Goal: Task Accomplishment & Management: Complete application form

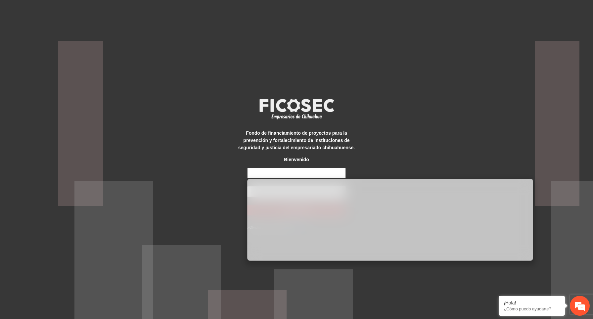
click at [321, 175] on input "text" at bounding box center [296, 173] width 99 height 11
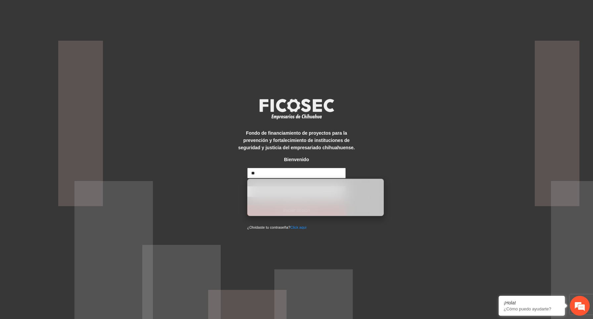
type input "*"
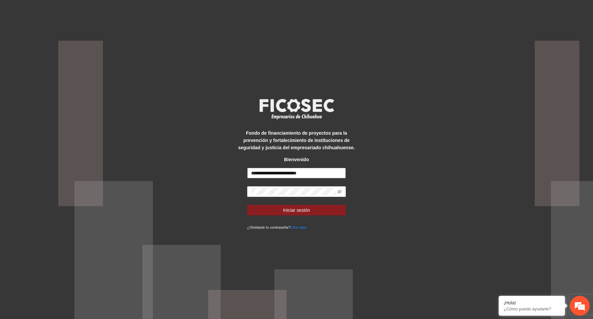
type input "**********"
click at [338, 209] on button "Iniciar sesión" at bounding box center [296, 210] width 99 height 11
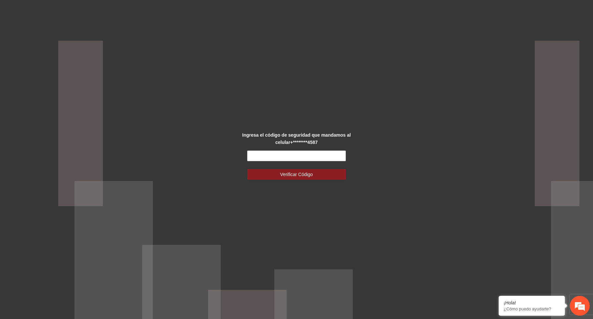
click at [200, 104] on div "Ingresa el código de seguridad que mandamos al celular +********4587 Verificar …" at bounding box center [296, 159] width 593 height 319
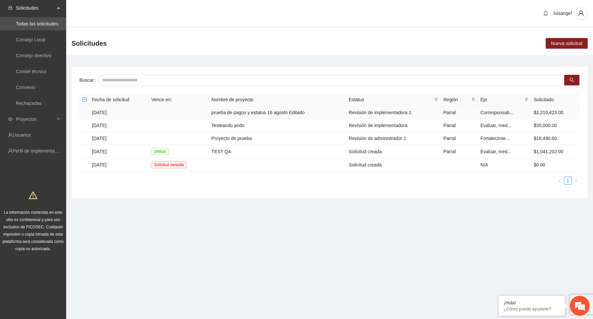
click at [111, 112] on td "[DATE]" at bounding box center [119, 112] width 60 height 13
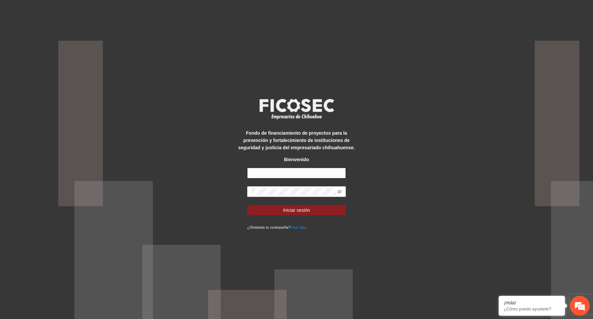
click at [261, 173] on input "text" at bounding box center [296, 173] width 99 height 11
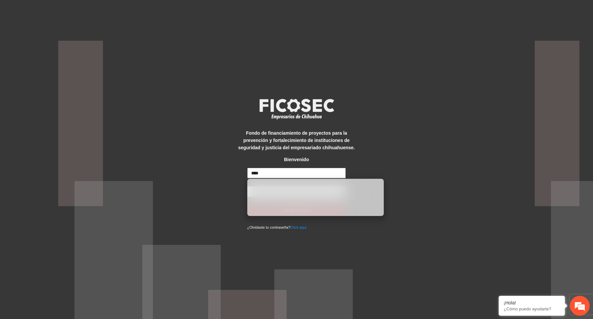
type input "*****"
click at [302, 171] on input "**********" at bounding box center [296, 173] width 99 height 11
type input "***"
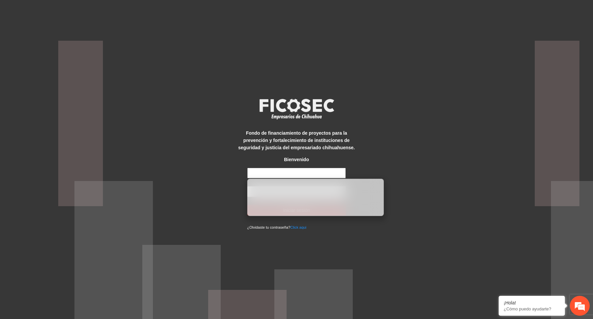
type input "**********"
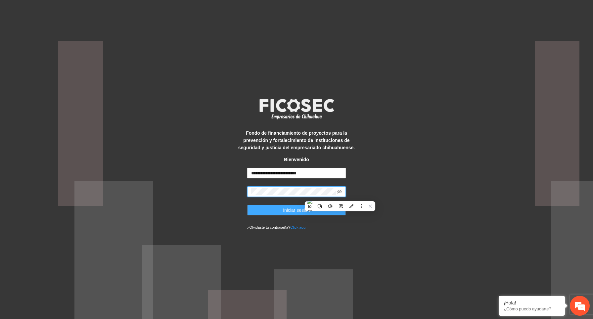
click at [283, 209] on span "Iniciar sesión" at bounding box center [296, 210] width 27 height 7
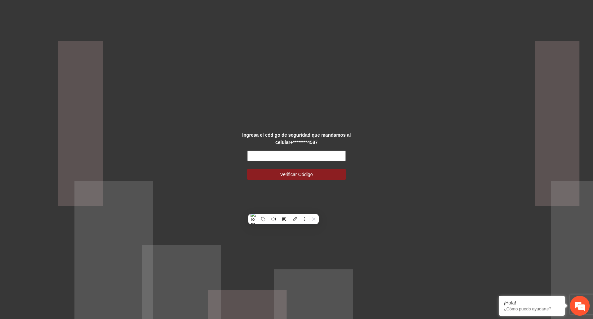
click at [282, 153] on input "text" at bounding box center [296, 156] width 99 height 11
paste input "******"
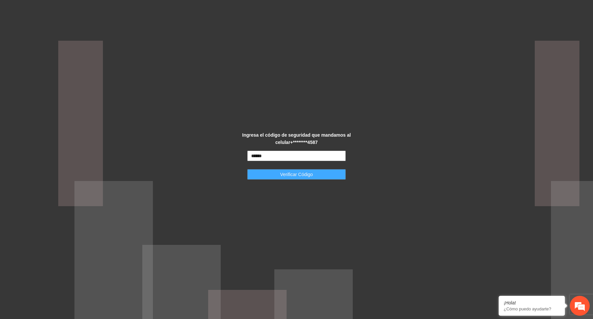
type input "******"
click at [328, 175] on button "Verificar Código" at bounding box center [296, 174] width 99 height 11
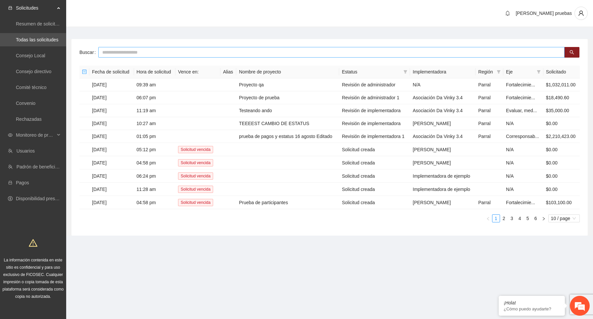
click at [192, 55] on input "text" at bounding box center [331, 52] width 467 height 11
click at [206, 23] on div "[PERSON_NAME] pruebas" at bounding box center [329, 13] width 527 height 27
click at [187, 54] on input "text" at bounding box center [331, 52] width 467 height 11
click at [195, 30] on main "Buscar Fecha de solicitud Hora de solicitud Vence en: Alias Nombre de proyecto …" at bounding box center [329, 134] width 527 height 215
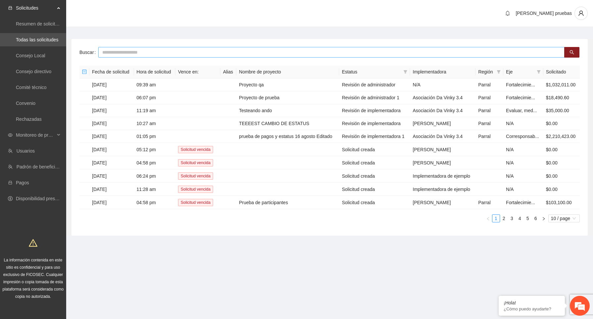
click at [168, 53] on input "text" at bounding box center [331, 52] width 467 height 11
click at [215, 57] on input "text" at bounding box center [331, 52] width 467 height 11
click at [141, 84] on td "09:39 am" at bounding box center [155, 84] width 42 height 13
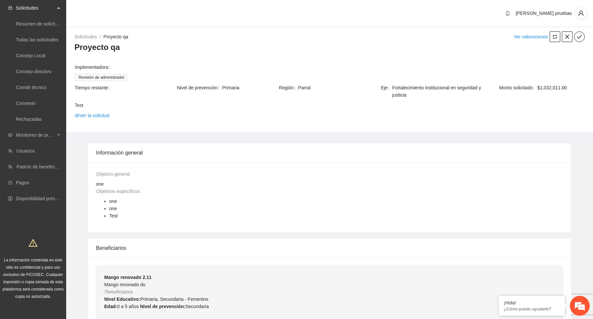
click at [177, 56] on div "Proyecto qa" at bounding box center [330, 49] width 511 height 15
click at [108, 114] on link "Ver la solicitud" at bounding box center [92, 115] width 34 height 7
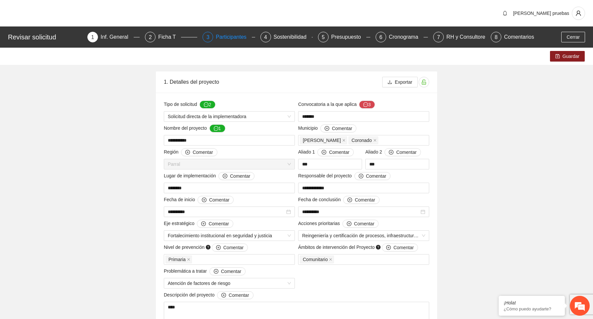
click at [232, 36] on div "Participantes" at bounding box center [234, 37] width 36 height 11
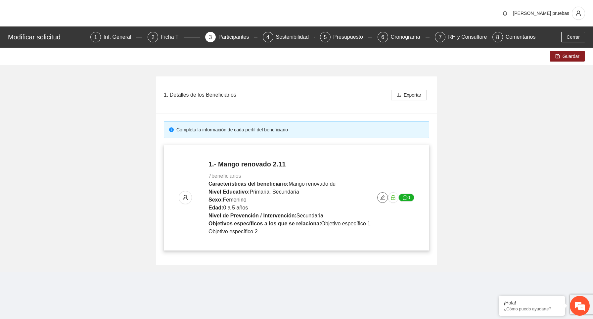
click at [382, 196] on icon "edit" at bounding box center [382, 197] width 5 height 5
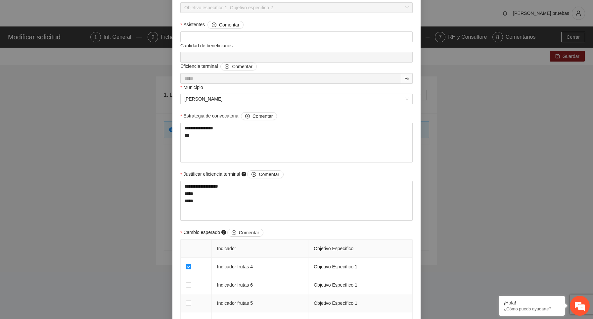
scroll to position [200, 0]
click at [282, 153] on textarea "**********" at bounding box center [296, 145] width 232 height 40
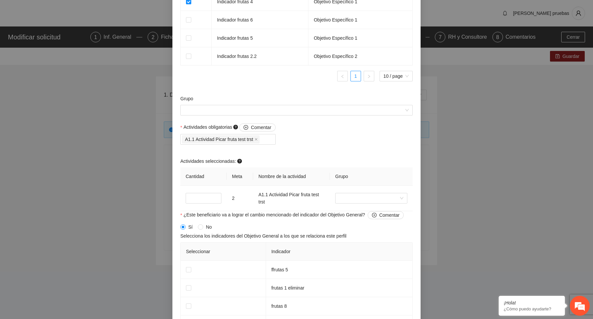
scroll to position [470, 0]
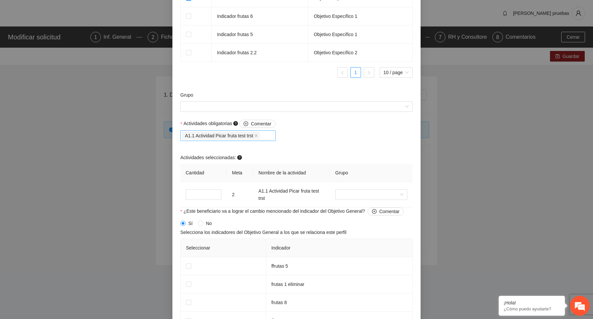
click at [269, 136] on div "A1.1 Actividad Picar fruta test trst" at bounding box center [228, 135] width 92 height 9
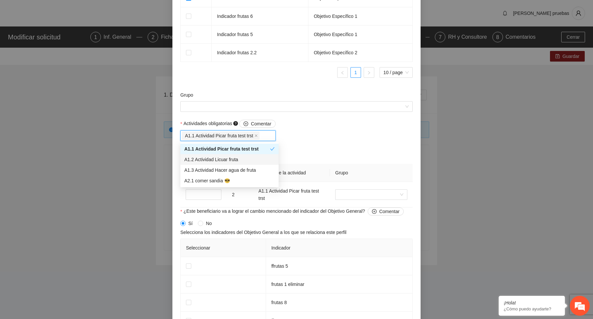
click at [254, 157] on div "A1.2 Actividad Licuar fruta" at bounding box center [229, 159] width 90 height 7
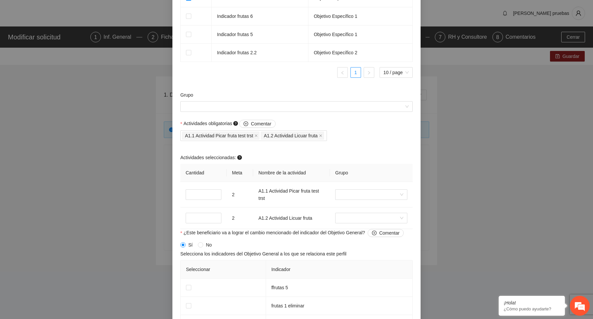
click at [364, 141] on div "Actividades obligatorias Comentar A1.1 Actividad Picar fruta test trst A1.2 Act…" at bounding box center [297, 174] width 236 height 109
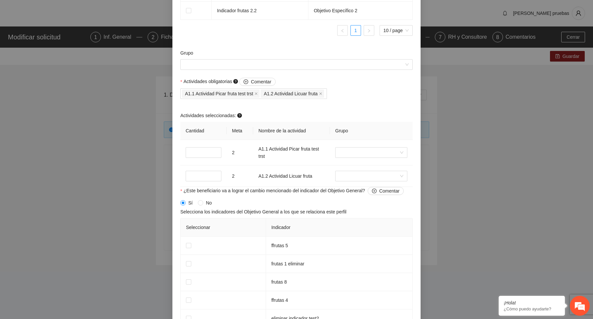
scroll to position [513, 0]
click at [207, 175] on input "*" at bounding box center [204, 176] width 36 height 11
click at [215, 174] on input "*" at bounding box center [204, 176] width 36 height 11
click at [215, 180] on input "*" at bounding box center [204, 176] width 36 height 11
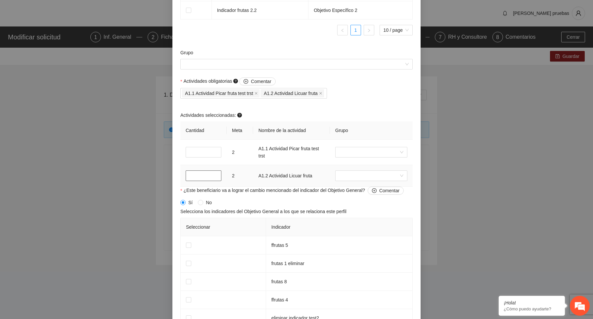
click at [215, 177] on input "*" at bounding box center [204, 176] width 36 height 11
click at [215, 173] on input "*" at bounding box center [204, 176] width 36 height 11
click at [200, 174] on input "*" at bounding box center [204, 176] width 36 height 11
type input "*"
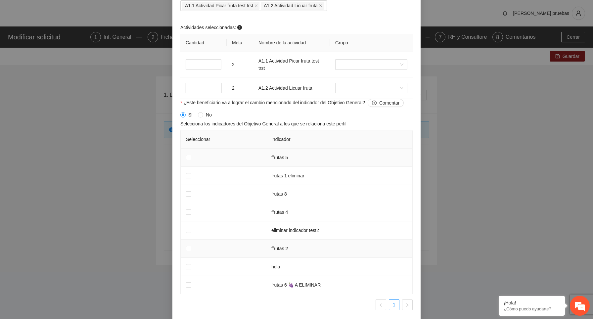
scroll to position [599, 0]
click at [273, 106] on span "¿Este beneficiario va a lograr el cambio mencionado del indicador del Objetivo …" at bounding box center [293, 104] width 221 height 8
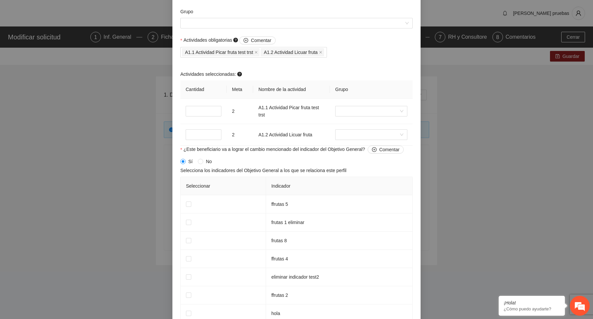
scroll to position [555, 0]
click at [358, 106] on input "search" at bounding box center [369, 110] width 60 height 10
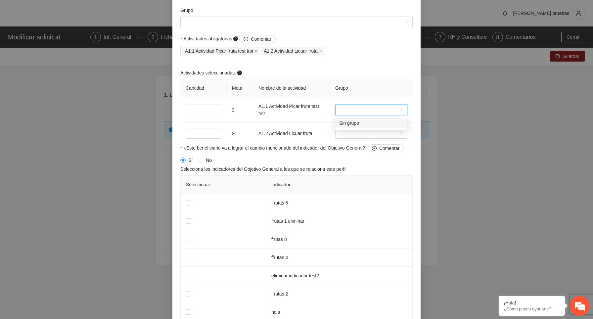
click at [361, 90] on th "Grupo" at bounding box center [371, 88] width 83 height 18
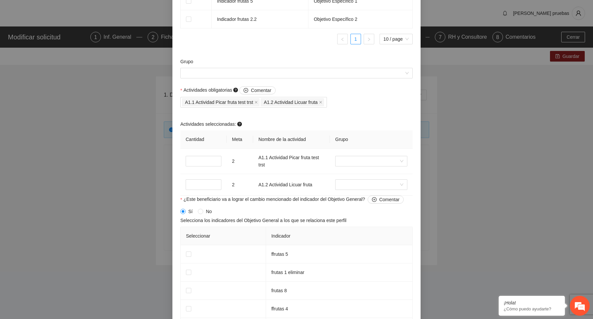
scroll to position [504, 0]
click at [285, 72] on input "Grupo" at bounding box center [294, 73] width 220 height 10
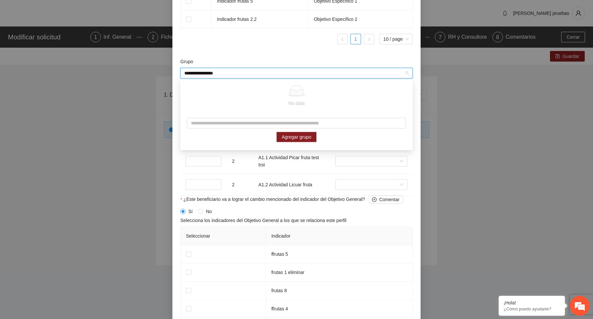
type input "**********"
click at [236, 73] on input "**********" at bounding box center [294, 73] width 220 height 10
click at [231, 122] on input "text" at bounding box center [296, 123] width 219 height 11
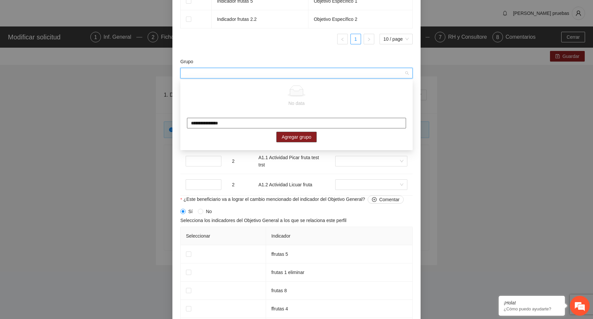
type input "**********"
click at [300, 137] on span "Agregar grupo" at bounding box center [297, 136] width 30 height 7
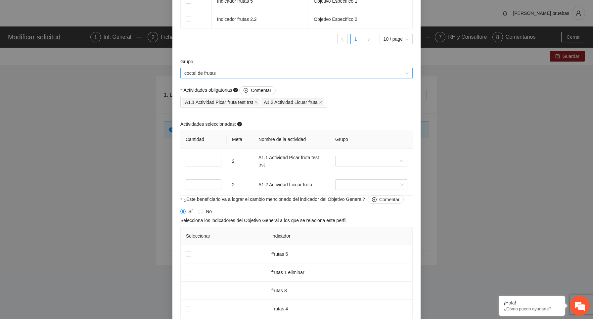
click at [271, 73] on span "coctel de frutas" at bounding box center [296, 73] width 225 height 10
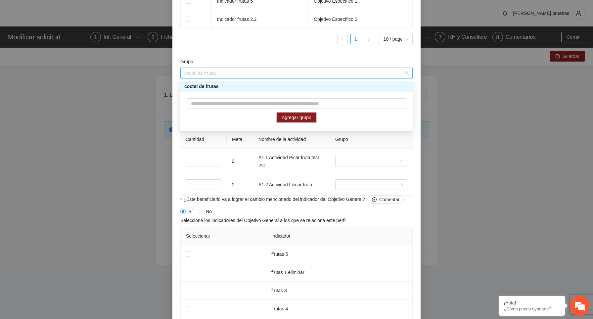
click at [250, 91] on div "coctel de frutas" at bounding box center [296, 86] width 232 height 11
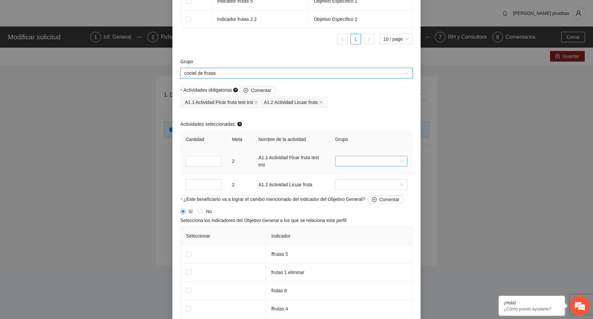
scroll to position [533, 0]
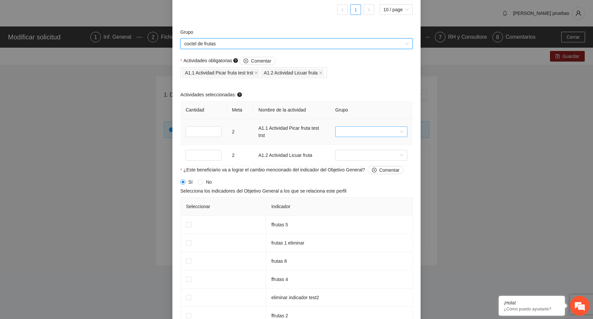
click at [373, 131] on input "search" at bounding box center [369, 132] width 60 height 10
click at [360, 122] on td at bounding box center [371, 131] width 83 height 25
click at [360, 132] on input "search" at bounding box center [369, 132] width 60 height 10
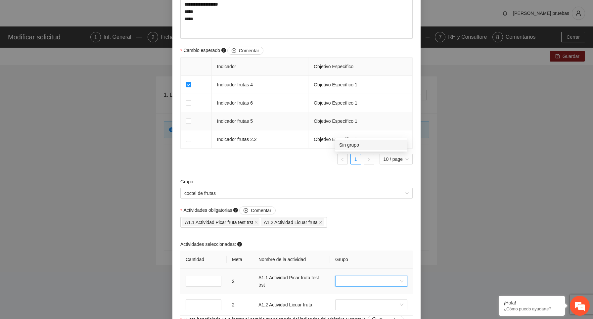
scroll to position [384, 0]
click at [281, 170] on form "**********" at bounding box center [296, 103] width 232 height 857
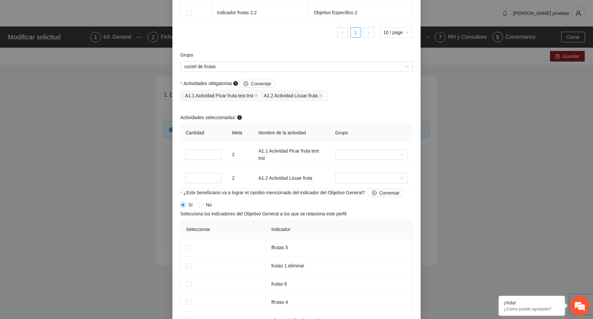
scroll to position [518, 0]
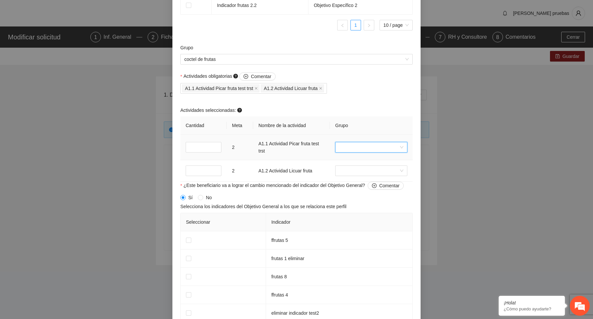
click at [350, 144] on input "search" at bounding box center [369, 147] width 60 height 10
click at [352, 147] on input "search" at bounding box center [369, 147] width 60 height 10
click at [355, 175] on input "search" at bounding box center [369, 171] width 60 height 10
click at [354, 107] on div "Actividades seleccionadas:" at bounding box center [296, 112] width 232 height 10
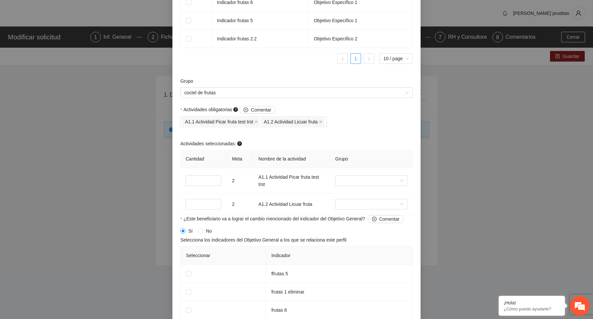
scroll to position [485, 0]
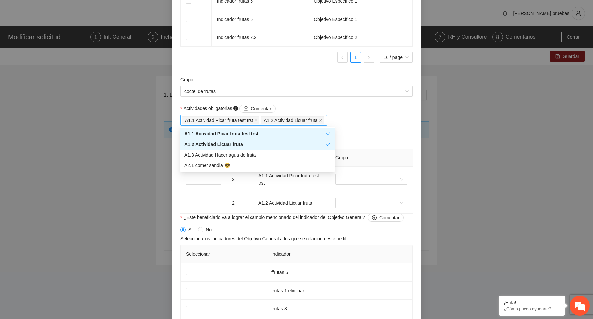
click at [326, 121] on div "A1.2 Actividad Licuar fruta" at bounding box center [293, 120] width 65 height 9
click at [268, 157] on div "A1.3 Actividad Hacer agua de fruta" at bounding box center [257, 154] width 146 height 7
type input "*"
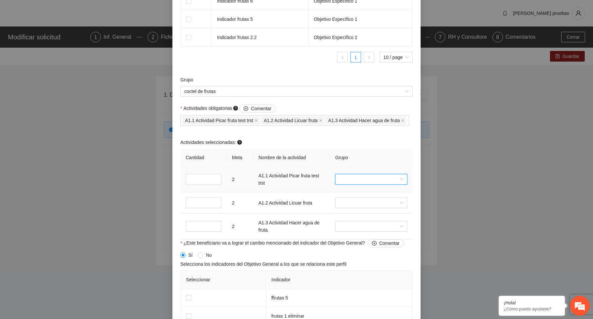
click at [347, 184] on input "search" at bounding box center [369, 180] width 60 height 10
click at [354, 208] on input "search" at bounding box center [369, 203] width 60 height 10
click at [355, 231] on input "search" at bounding box center [369, 227] width 60 height 10
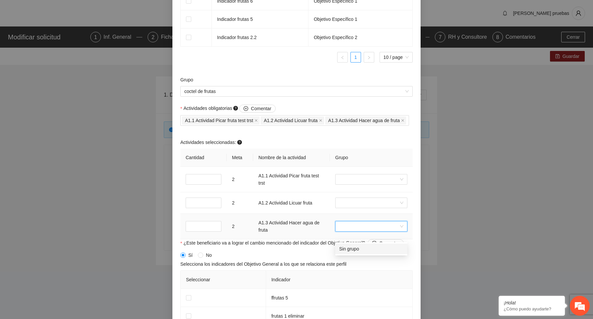
click at [355, 231] on input "search" at bounding box center [369, 227] width 60 height 10
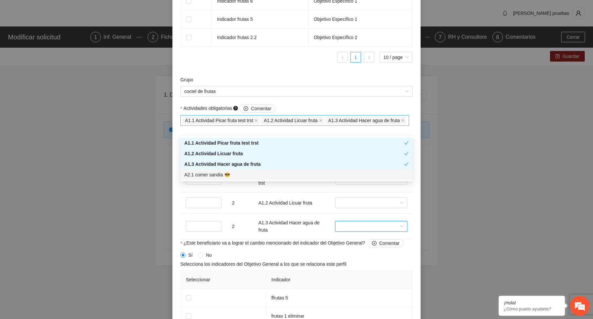
click at [354, 125] on div "A1.1 Actividad Picar fruta test trst A1.2 Actividad Licuar fruta A1.3 Actividad…" at bounding box center [295, 120] width 226 height 9
click at [352, 99] on div "Grupo coctel de frutas" at bounding box center [297, 90] width 236 height 28
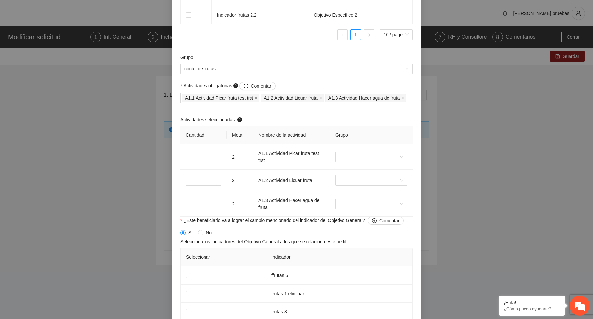
scroll to position [516, 0]
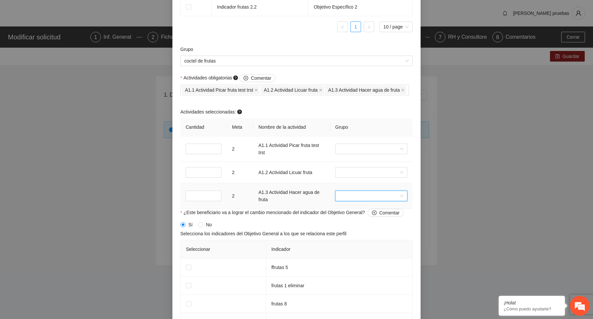
click at [356, 201] on input "search" at bounding box center [369, 196] width 60 height 10
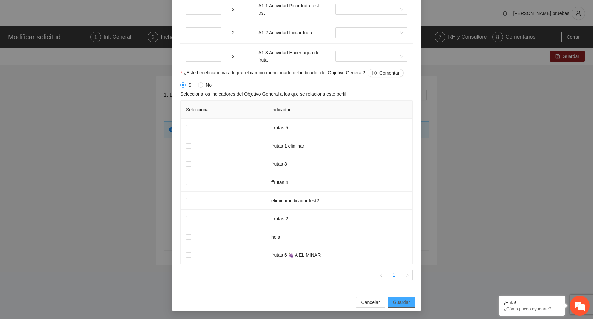
click at [406, 301] on span "Guardar" at bounding box center [401, 302] width 17 height 7
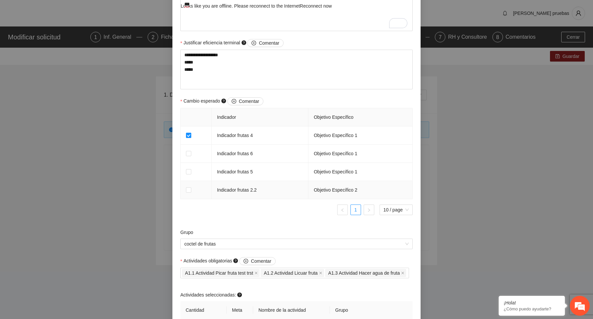
scroll to position [329, 0]
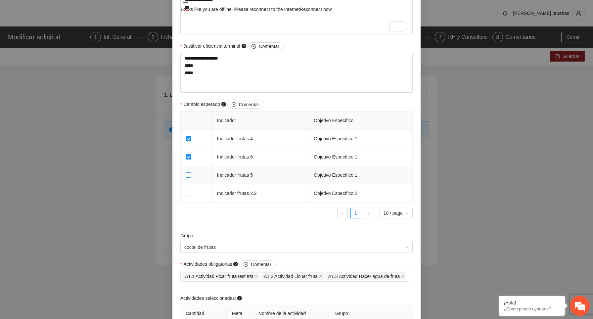
click at [189, 172] on label at bounding box center [188, 175] width 5 height 7
click at [188, 196] on label at bounding box center [188, 193] width 5 height 7
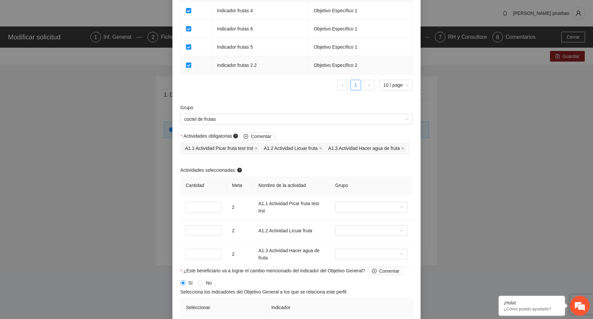
scroll to position [665, 0]
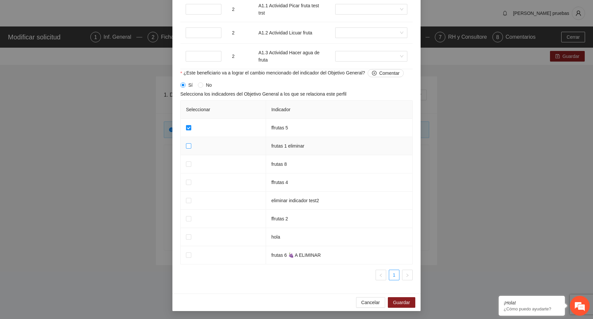
click at [188, 143] on label at bounding box center [188, 145] width 5 height 7
click at [402, 300] on span "Guardar" at bounding box center [401, 302] width 17 height 7
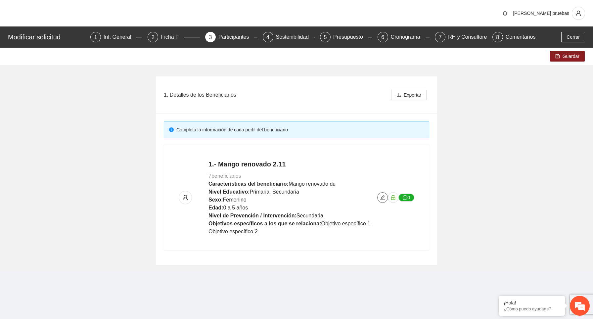
scroll to position [0, 0]
click at [383, 199] on icon "edit" at bounding box center [382, 197] width 5 height 5
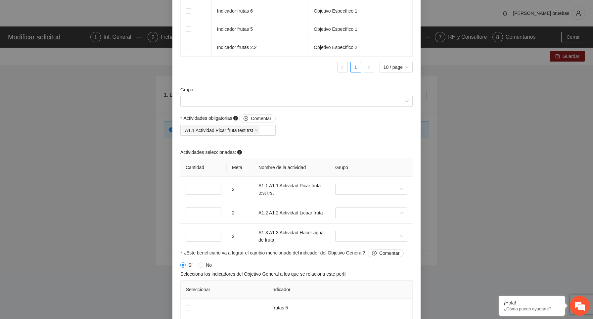
scroll to position [487, 0]
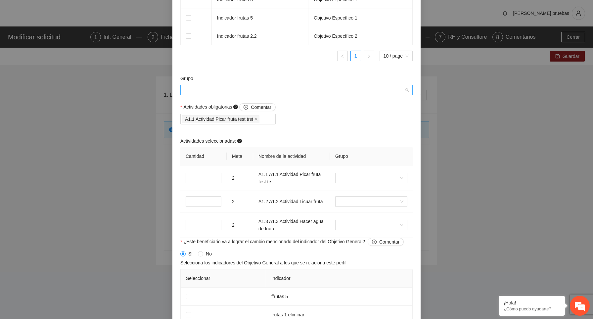
click at [279, 90] on input "Grupo" at bounding box center [294, 90] width 220 height 10
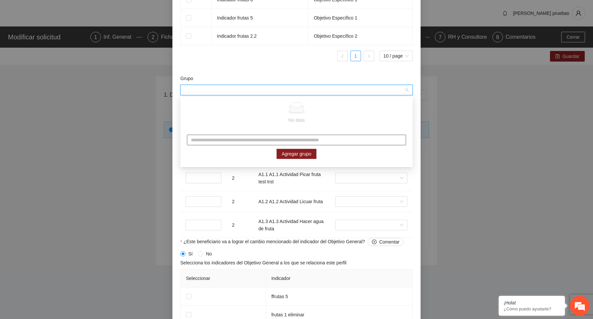
click at [252, 141] on input "text" at bounding box center [296, 140] width 219 height 11
click at [244, 180] on td "2" at bounding box center [240, 178] width 26 height 25
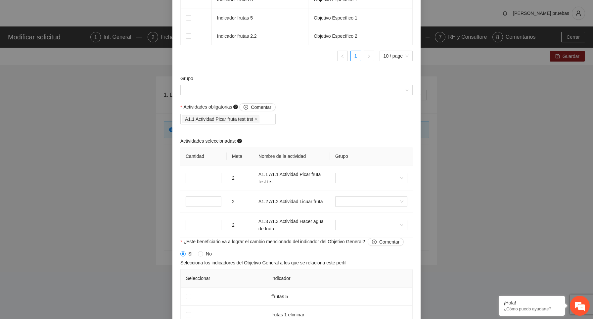
click at [300, 124] on div "Actividades obligatorias Comentar A1.1 Actividad Picar fruta test trst Activida…" at bounding box center [297, 170] width 236 height 135
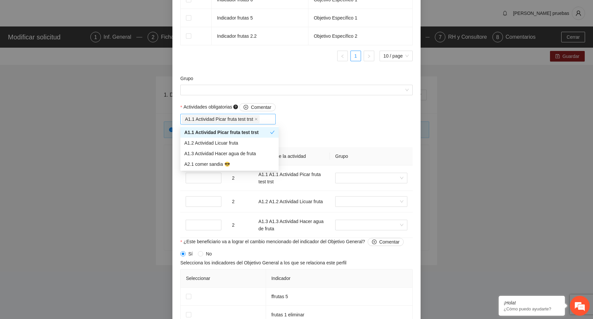
click at [274, 121] on div "A1.1 Actividad Picar fruta test trst" at bounding box center [228, 119] width 92 height 9
click at [253, 141] on div "A1.2 Actividad Licuar fruta" at bounding box center [229, 142] width 90 height 7
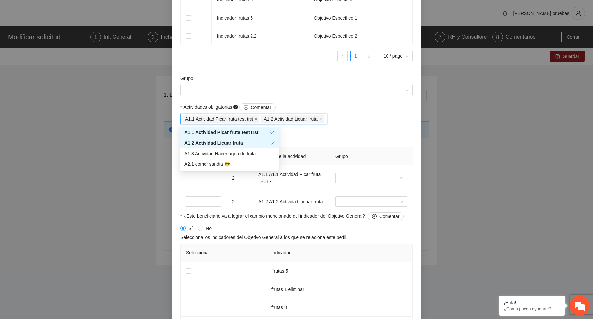
click at [362, 130] on div "Actividades obligatorias Comentar A1.1 Actividad Picar fruta test trst A1.2 Act…" at bounding box center [297, 157] width 236 height 109
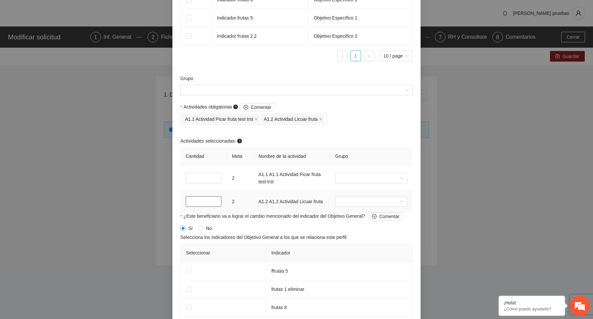
click at [214, 201] on input "*" at bounding box center [204, 201] width 36 height 11
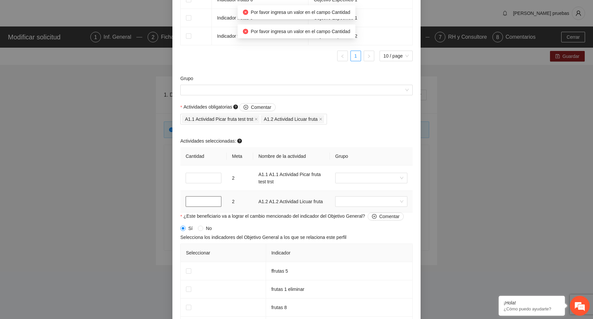
scroll to position [634, 0]
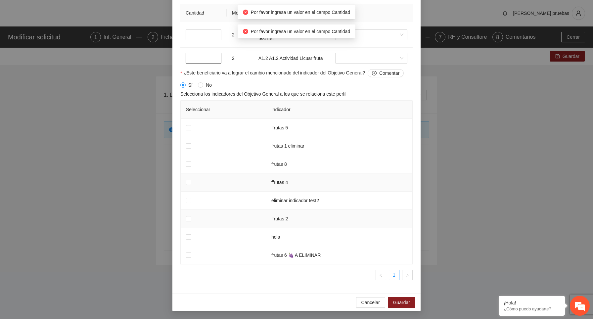
type input "*"
click at [215, 179] on td at bounding box center [223, 183] width 85 height 18
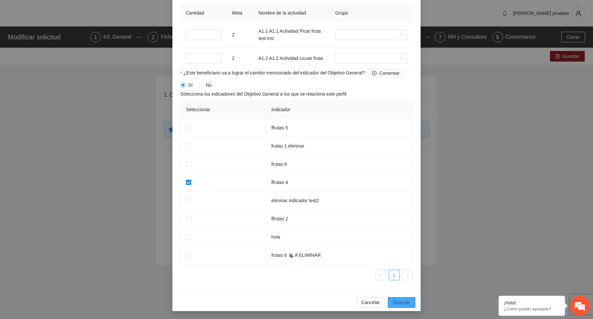
click at [404, 299] on span "Guardar" at bounding box center [401, 302] width 17 height 7
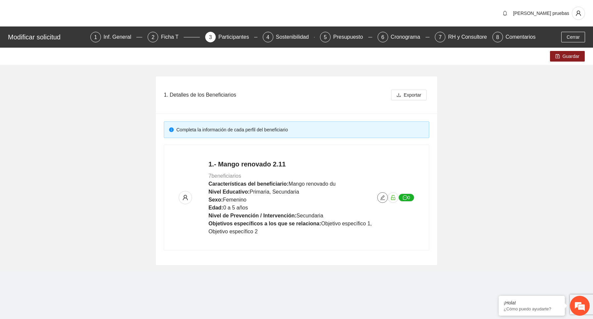
scroll to position [0, 0]
click at [382, 198] on icon "edit" at bounding box center [382, 197] width 5 height 5
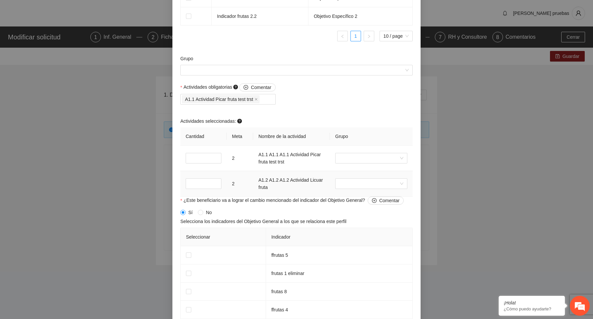
scroll to position [507, 0]
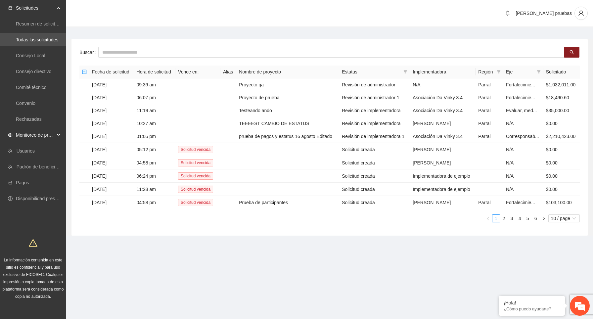
click at [57, 133] on div "Monitoreo de proyectos" at bounding box center [33, 134] width 66 height 13
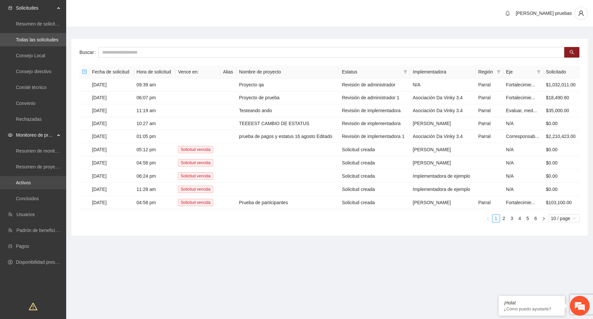
click at [31, 181] on link "Activos" at bounding box center [23, 182] width 15 height 5
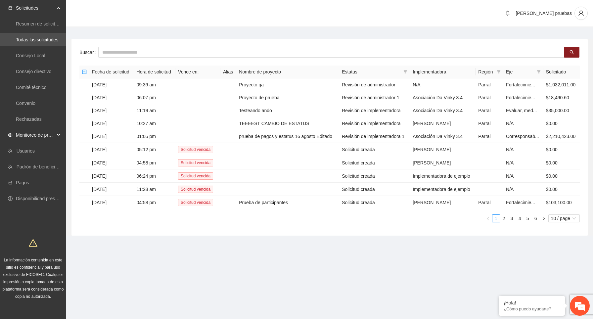
click at [52, 135] on span "Monitoreo de proyectos" at bounding box center [35, 134] width 39 height 13
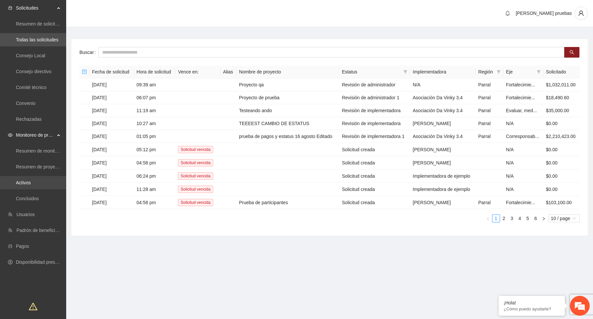
click at [31, 180] on link "Activos" at bounding box center [23, 182] width 15 height 5
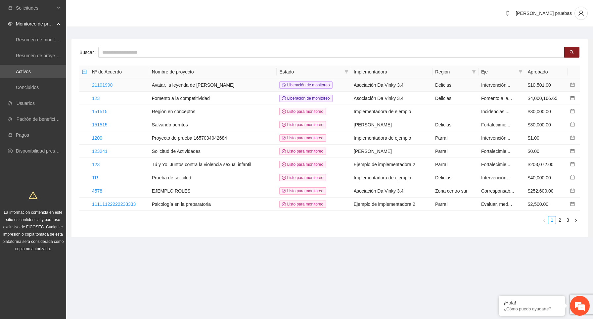
click at [99, 84] on link "21101990" at bounding box center [102, 84] width 21 height 5
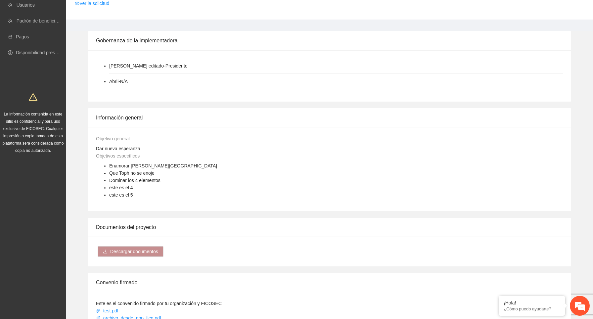
scroll to position [480, 0]
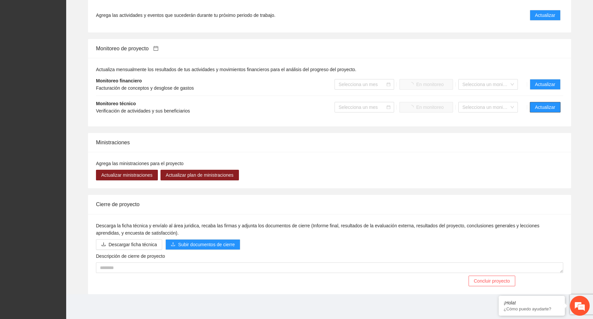
click at [544, 105] on span "Actualizar" at bounding box center [545, 107] width 20 height 7
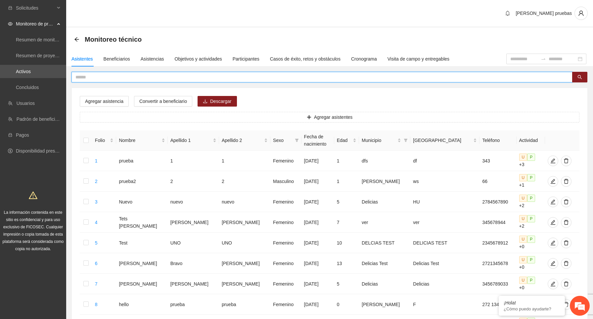
click at [188, 78] on input "text" at bounding box center [320, 77] width 488 height 7
type input "*"
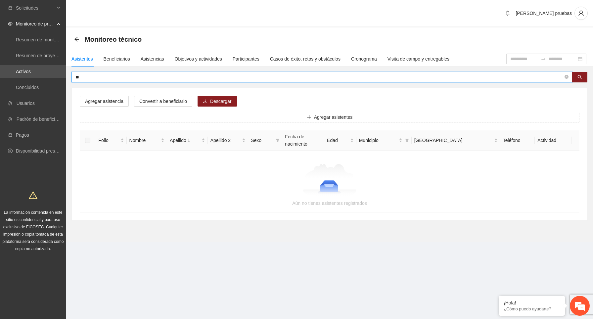
type input "*"
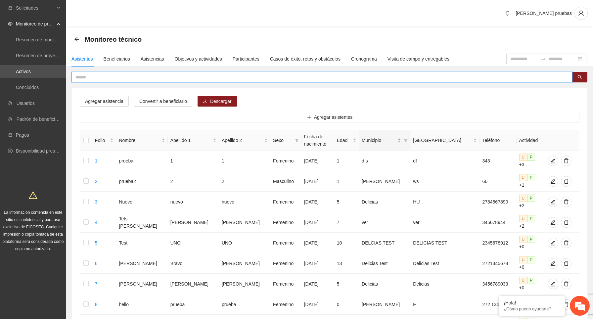
scroll to position [44, 0]
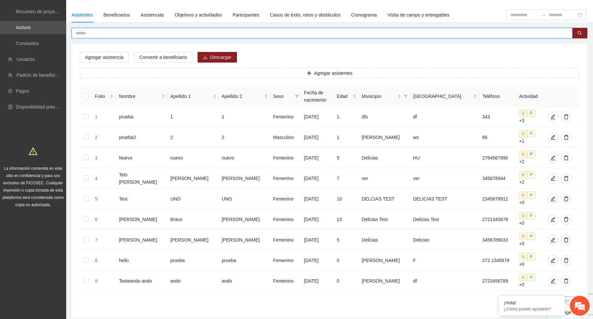
click at [571, 297] on span "20 / page" at bounding box center [564, 300] width 26 height 7
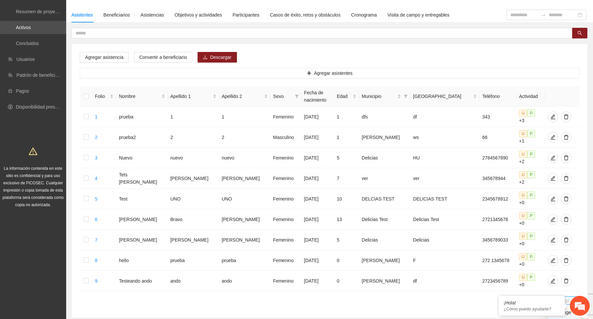
click at [390, 274] on div "Agregar asistencia Convertir a beneficiario Descargar Agregar asistentes Folio …" at bounding box center [330, 181] width 516 height 274
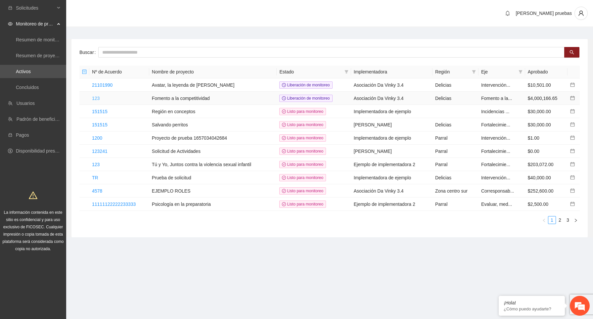
click at [97, 97] on link "123" at bounding box center [96, 98] width 8 height 5
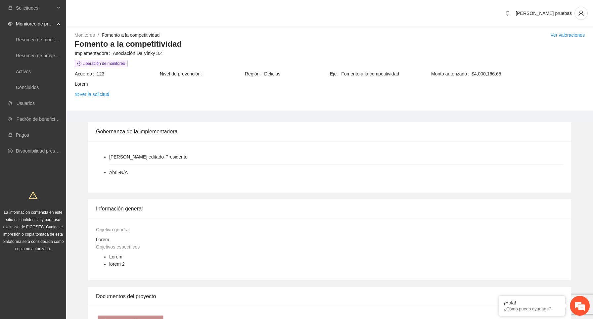
scroll to position [443, 0]
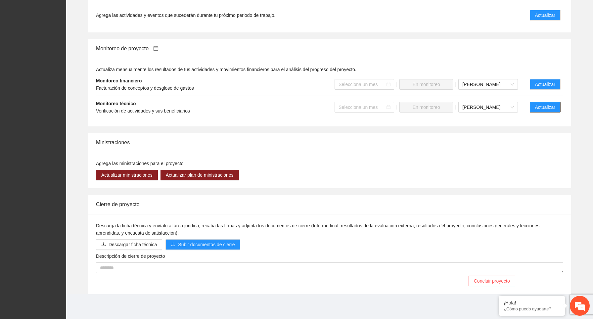
click at [548, 108] on span "Actualizar" at bounding box center [545, 107] width 20 height 7
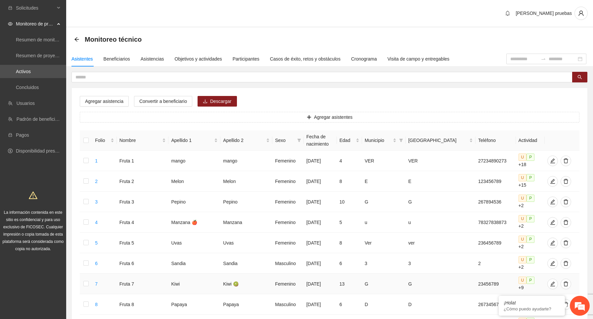
scroll to position [227, 0]
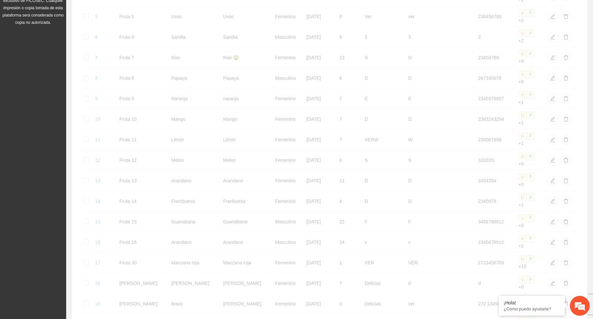
scroll to position [0, 0]
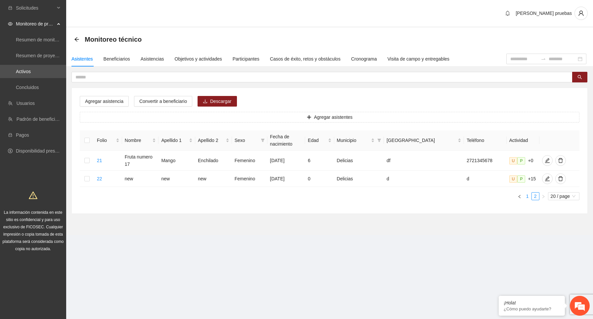
click at [527, 196] on link "1" at bounding box center [527, 196] width 7 height 7
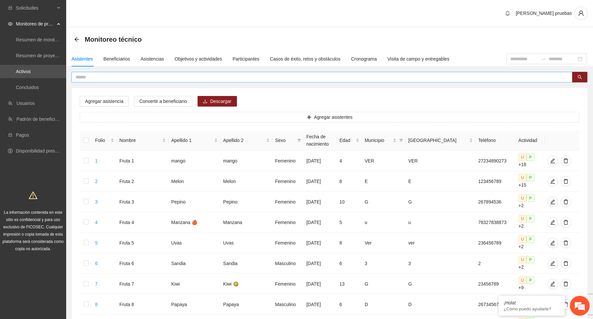
click at [222, 76] on input "text" at bounding box center [320, 77] width 488 height 7
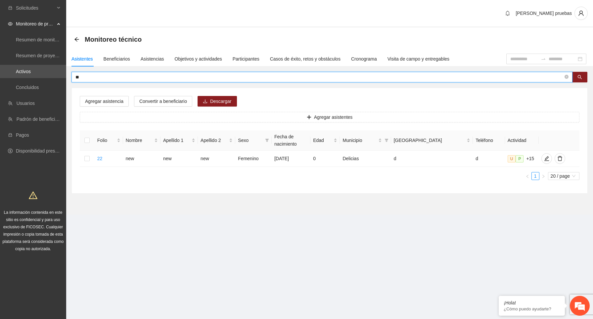
type input "*"
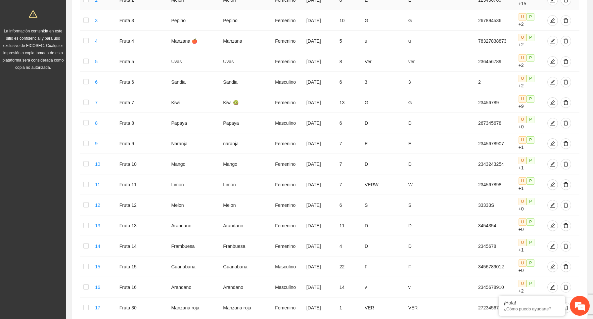
scroll to position [227, 0]
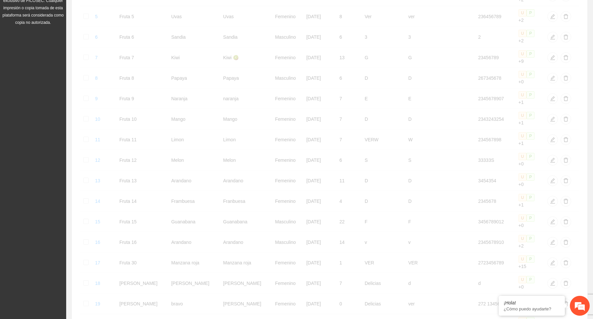
scroll to position [0, 0]
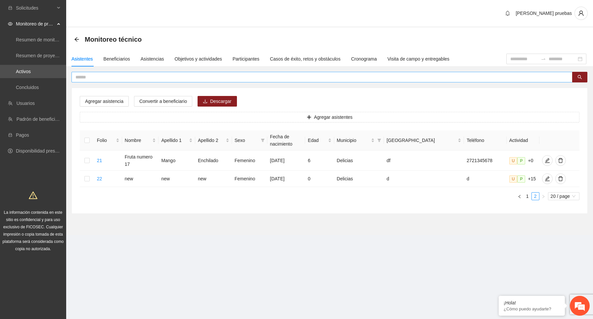
click at [352, 81] on span at bounding box center [322, 77] width 501 height 11
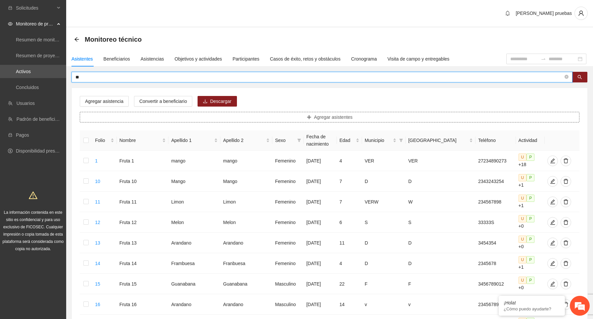
type input "**"
